Goal: Check status: Check status

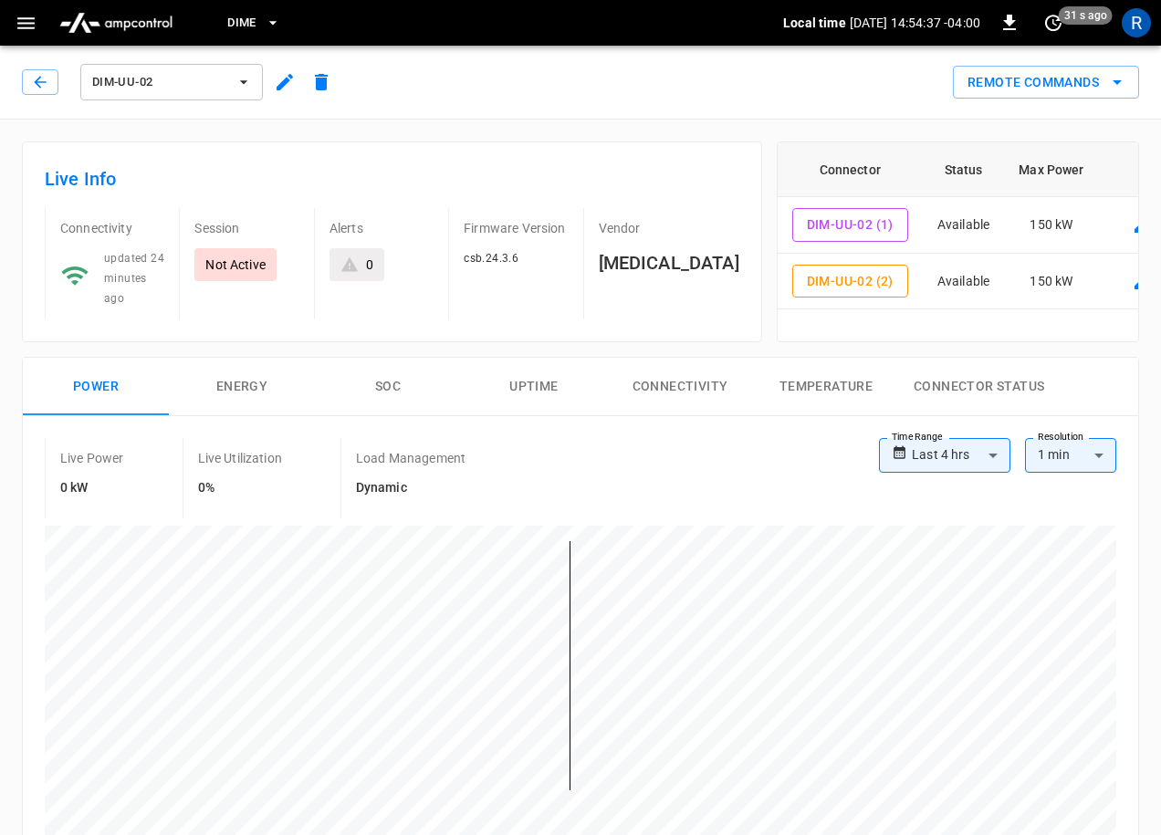
click at [222, 82] on span "DIM-UU-02" at bounding box center [159, 82] width 135 height 21
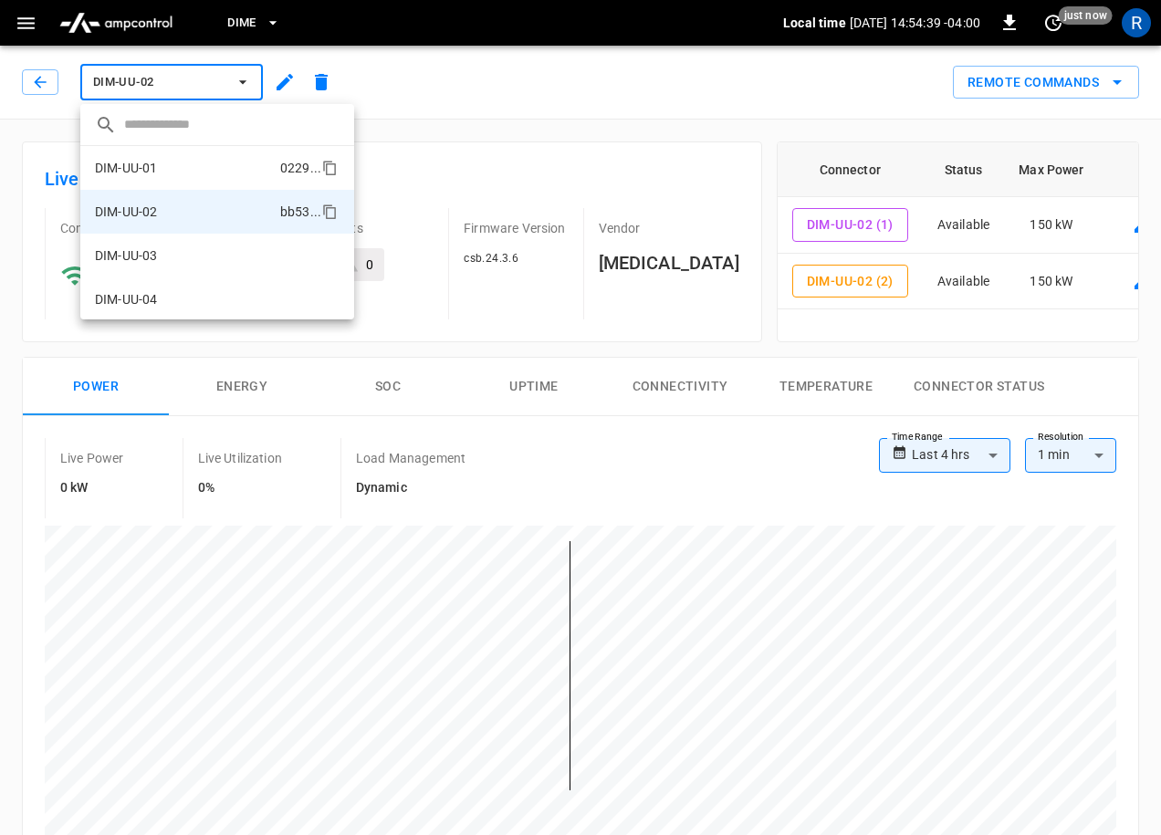
click at [211, 166] on li "DIM-UU-01 0229 ..." at bounding box center [217, 168] width 274 height 44
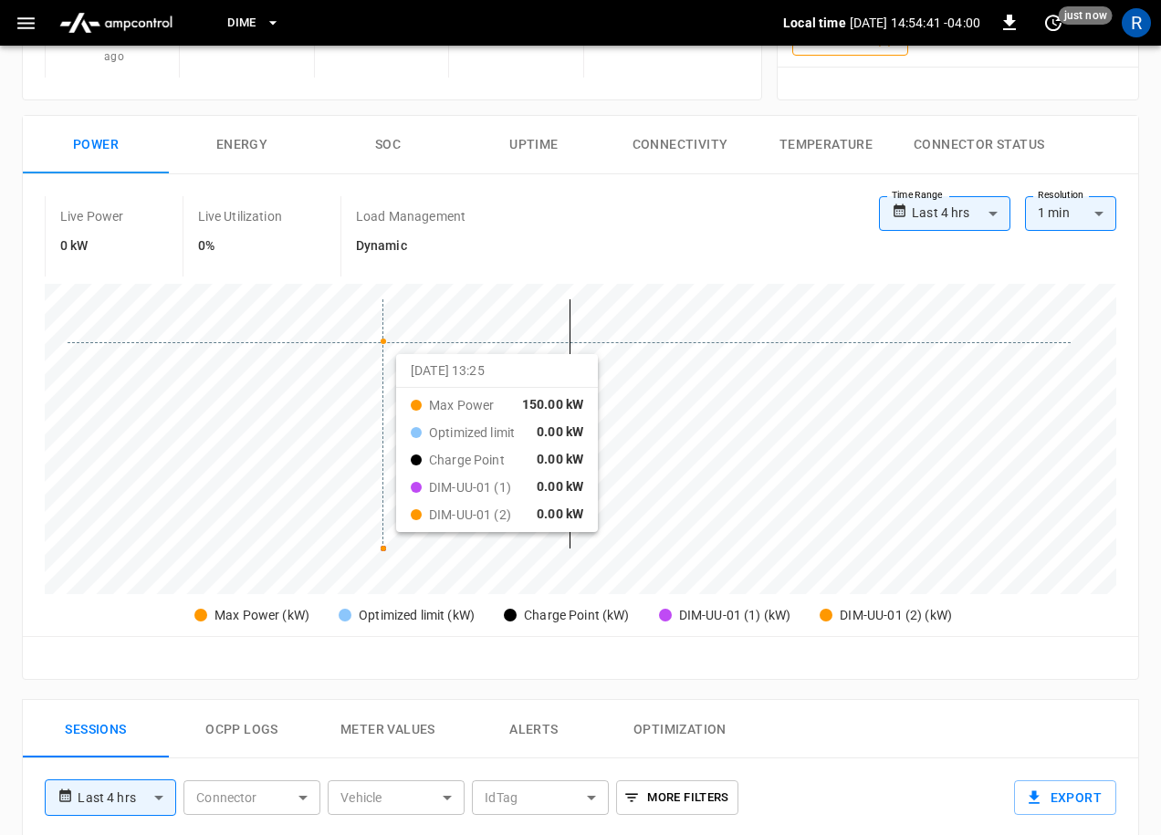
scroll to position [245, 0]
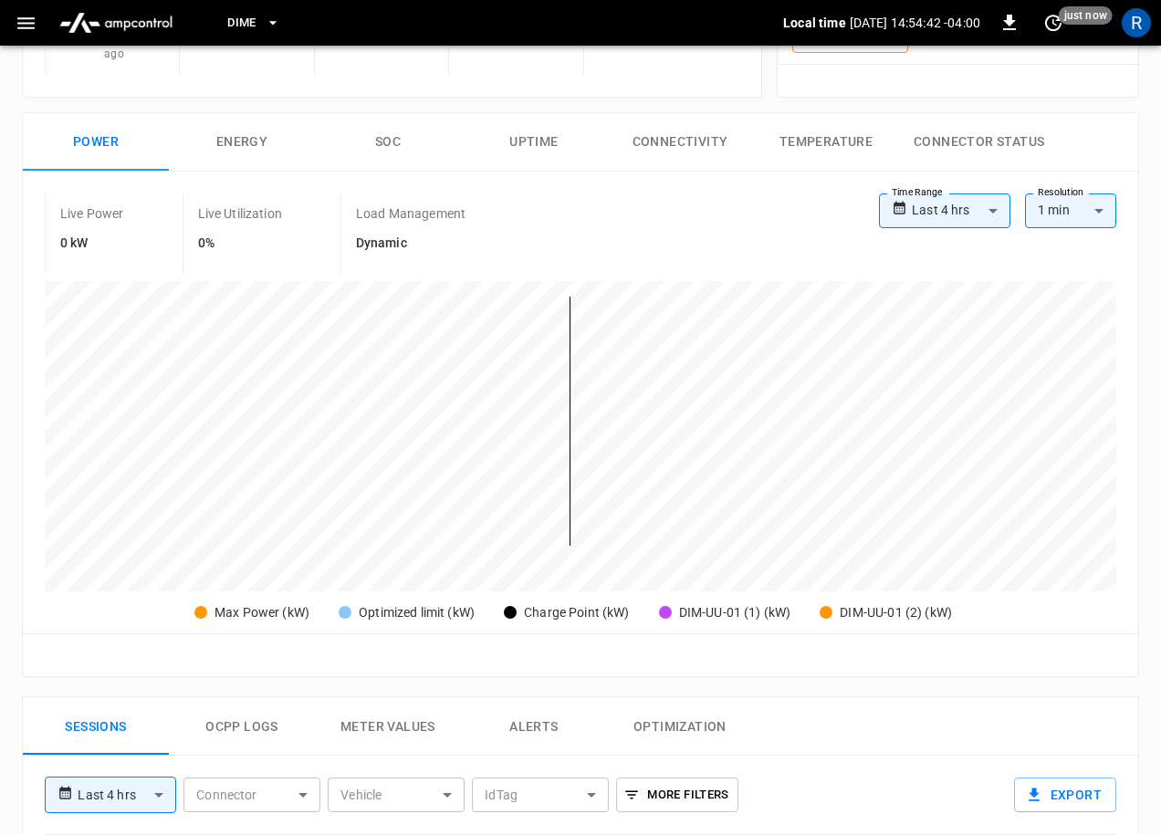
click at [573, 642] on div "Reset zoom" at bounding box center [580, 656] width 1087 height 28
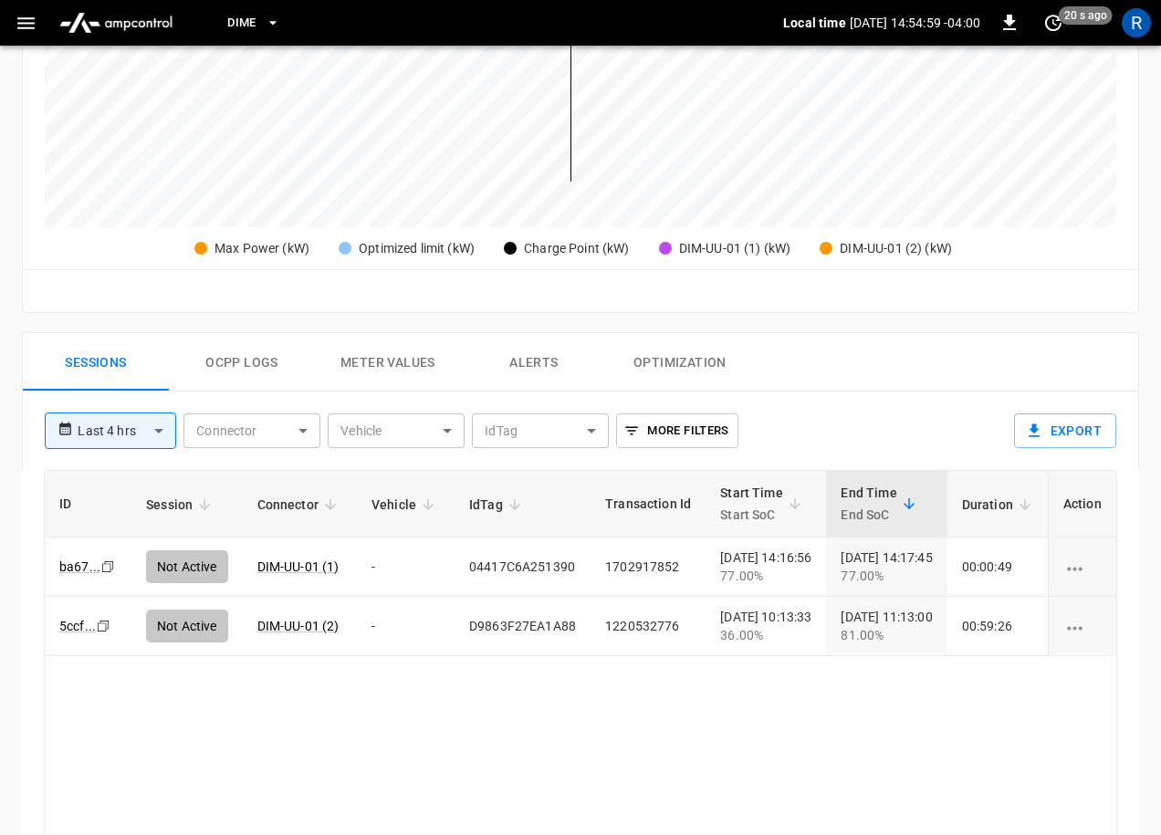
scroll to position [628, 0]
